Goal: Find specific page/section: Find specific page/section

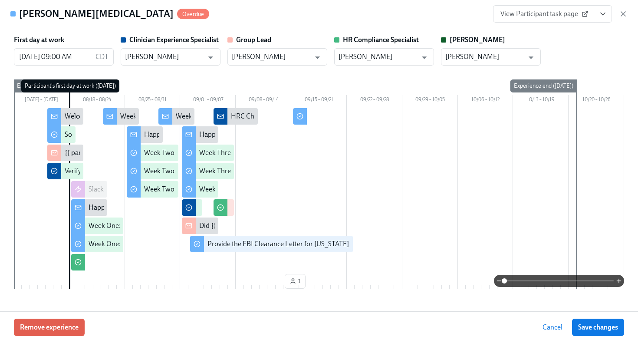
scroll to position [75, 0]
click at [625, 14] on icon "button" at bounding box center [623, 14] width 9 height 9
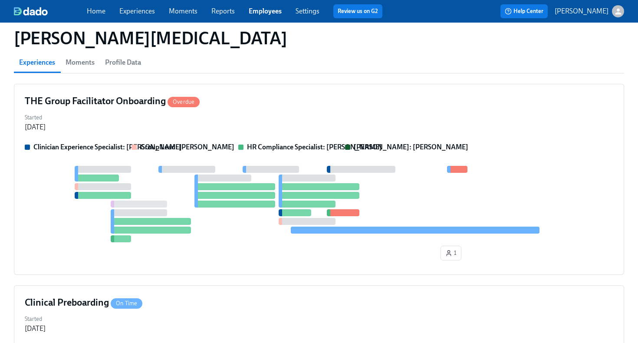
click at [259, 10] on link "Employees" at bounding box center [265, 11] width 33 height 8
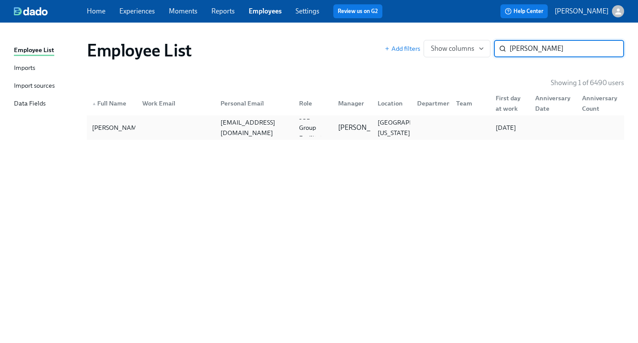
type input "[PERSON_NAME]"
click at [270, 127] on div "[EMAIL_ADDRESS][DOMAIN_NAME]" at bounding box center [254, 127] width 75 height 21
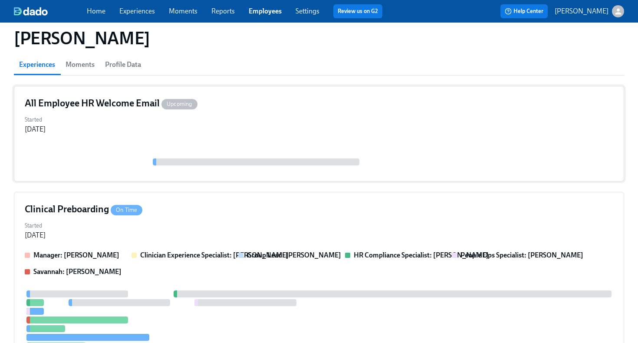
scroll to position [165, 0]
